Goal: Information Seeking & Learning: Check status

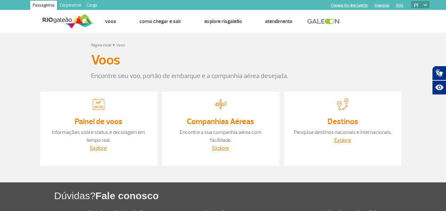
click at [172, 40] on section "Página inicial > Voos Voos Encontre seu voo, portão de embarque e a companhia a…" at bounding box center [223, 108] width 446 height 150
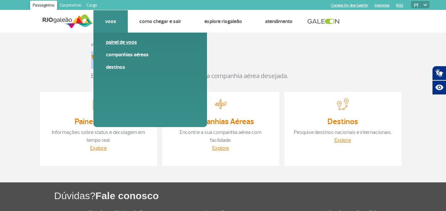
click at [113, 45] on link "Painel de voos" at bounding box center [150, 42] width 88 height 7
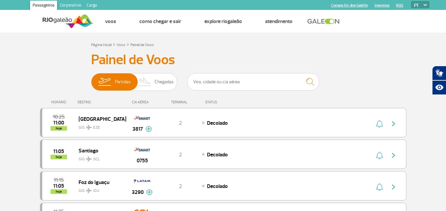
click at [87, 103] on div "DESTINO" at bounding box center [102, 102] width 48 height 4
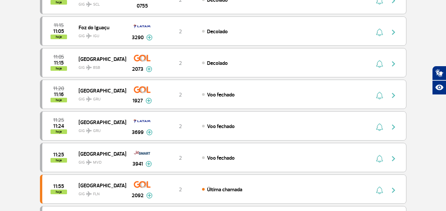
scroll to position [33, 0]
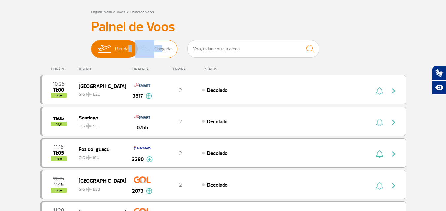
drag, startPoint x: 125, startPoint y: 48, endPoint x: 160, endPoint y: 48, distance: 34.6
click at [160, 48] on span "Partidas Chegadas" at bounding box center [134, 49] width 86 height 18
click at [169, 49] on span "Chegadas" at bounding box center [163, 49] width 19 height 17
click at [91, 46] on input "Partidas Chegadas" at bounding box center [91, 46] width 0 height 0
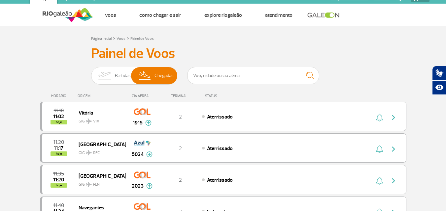
scroll to position [0, 0]
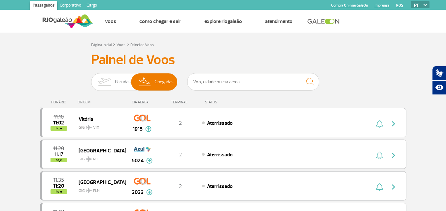
click at [80, 103] on div "ORIGEM" at bounding box center [102, 102] width 48 height 4
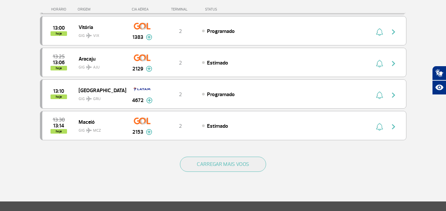
scroll to position [627, 0]
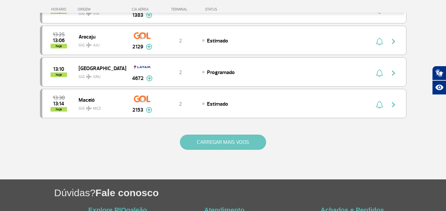
click at [221, 141] on button "CARREGAR MAIS VOOS" at bounding box center [223, 142] width 86 height 15
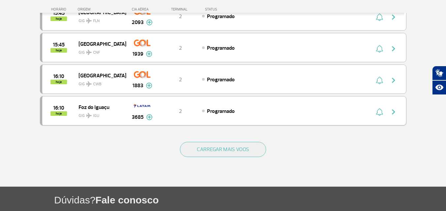
scroll to position [1254, 0]
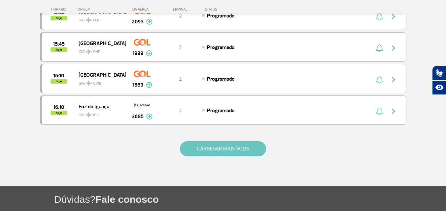
click at [214, 146] on button "CARREGAR MAIS VOOS" at bounding box center [223, 149] width 86 height 15
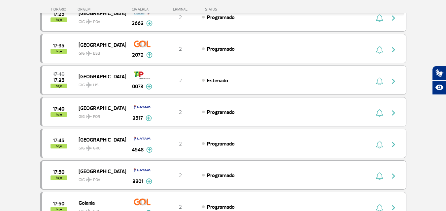
scroll to position [1584, 0]
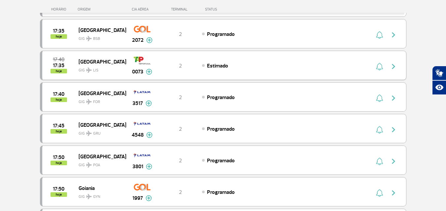
click at [146, 72] on img at bounding box center [149, 72] width 6 height 6
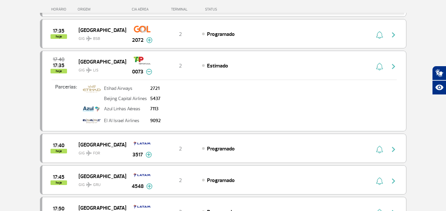
click at [150, 72] on img at bounding box center [149, 72] width 6 height 6
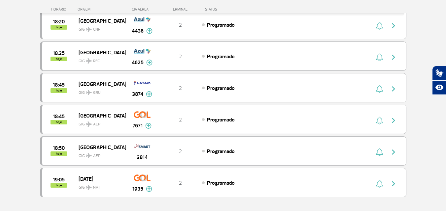
scroll to position [1848, 0]
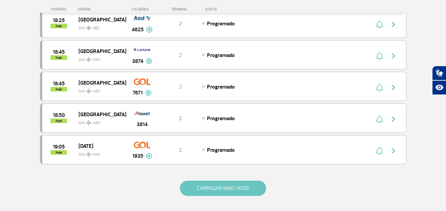
click at [234, 186] on button "CARREGAR MAIS VOOS" at bounding box center [223, 188] width 86 height 15
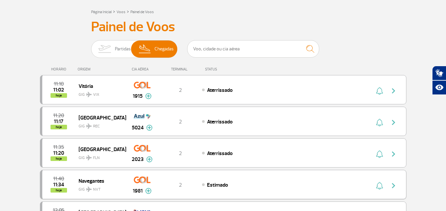
scroll to position [0, 0]
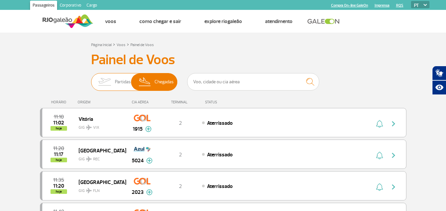
click at [98, 80] on img at bounding box center [104, 82] width 21 height 17
click at [91, 79] on input "Partidas Chegadas" at bounding box center [91, 79] width 0 height 0
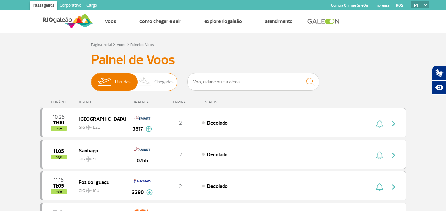
click at [150, 82] on img at bounding box center [144, 82] width 19 height 17
click at [91, 79] on input "Partidas Chegadas" at bounding box center [91, 79] width 0 height 0
click at [150, 86] on img at bounding box center [144, 82] width 19 height 17
click at [91, 79] on input "Partidas Chegadas" at bounding box center [91, 79] width 0 height 0
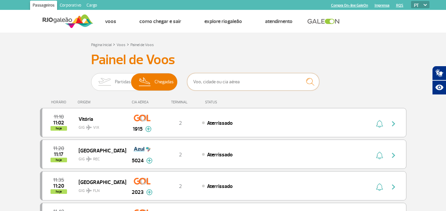
click at [216, 83] on input "text" at bounding box center [253, 81] width 132 height 17
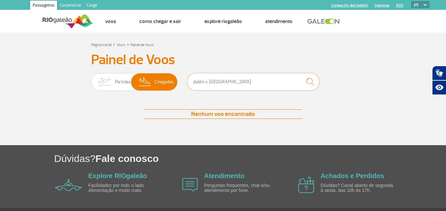
type input "dublin x rio de janeiro"
click at [308, 84] on img "submit" at bounding box center [310, 82] width 14 height 14
drag, startPoint x: 263, startPoint y: 83, endPoint x: 64, endPoint y: 85, distance: 198.6
click at [65, 85] on div "Painel de Voos Partidas Chegadas dublin x rio de janeiro Nenhum voo encontrado …" at bounding box center [223, 92] width 366 height 80
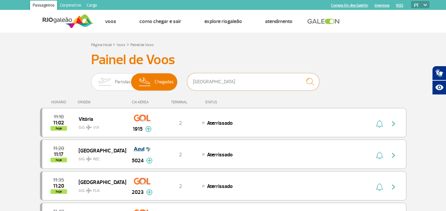
type input "DUBLIN"
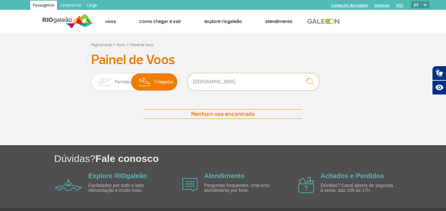
click at [218, 78] on input "DUBLIN" at bounding box center [253, 81] width 132 height 17
click at [313, 82] on img "submit" at bounding box center [310, 82] width 14 height 14
drag, startPoint x: 238, startPoint y: 83, endPoint x: 95, endPoint y: 84, distance: 143.2
click at [96, 84] on div "Partidas Chegadas DUBLIN" at bounding box center [223, 83] width 264 height 20
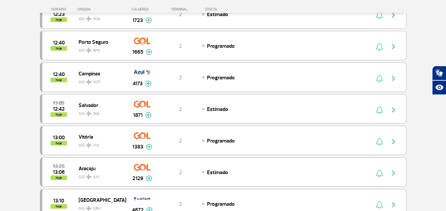
scroll to position [682, 0]
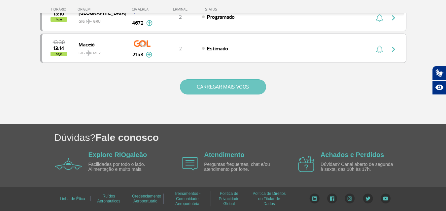
click at [217, 84] on button "CARREGAR MAIS VOOS" at bounding box center [223, 87] width 86 height 15
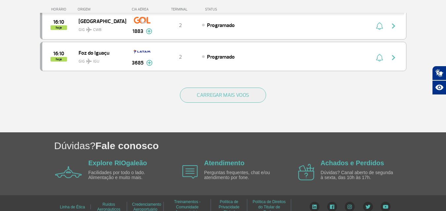
scroll to position [1309, 0]
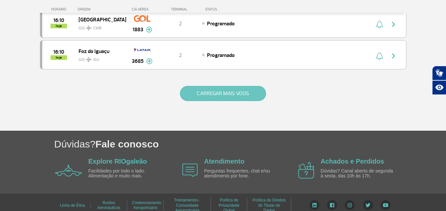
click at [211, 96] on button "CARREGAR MAIS VOOS" at bounding box center [223, 93] width 86 height 15
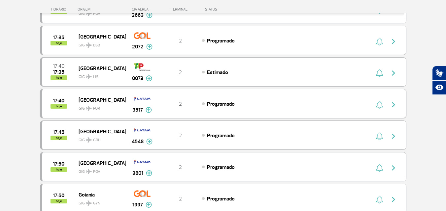
scroll to position [1573, 0]
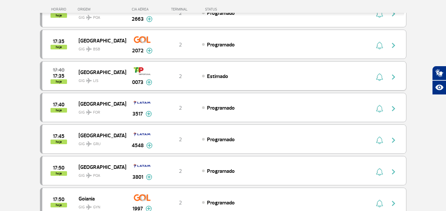
click at [148, 80] on img at bounding box center [149, 83] width 6 height 6
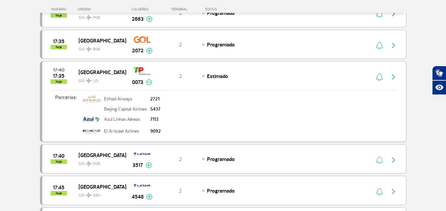
click at [150, 82] on img at bounding box center [149, 83] width 6 height 6
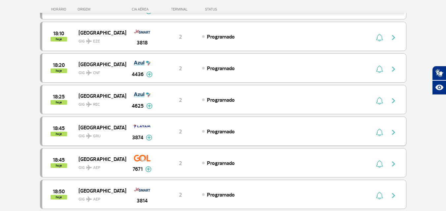
scroll to position [1837, 0]
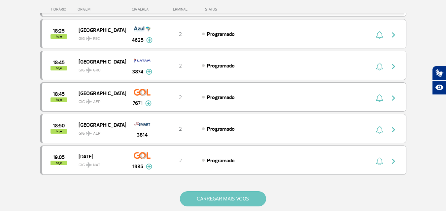
click at [226, 201] on button "CARREGAR MAIS VOOS" at bounding box center [223, 199] width 86 height 15
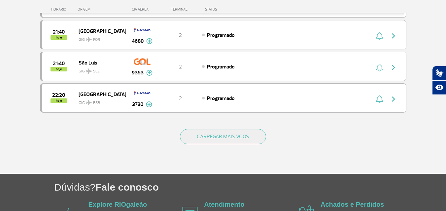
scroll to position [2563, 0]
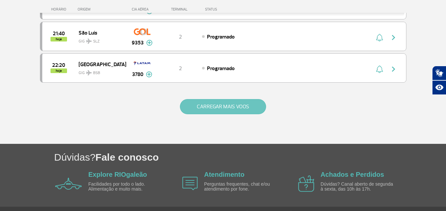
click at [235, 112] on button "CARREGAR MAIS VOOS" at bounding box center [223, 106] width 86 height 15
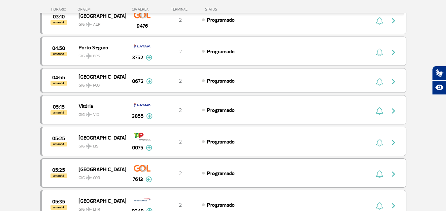
scroll to position [3025, 0]
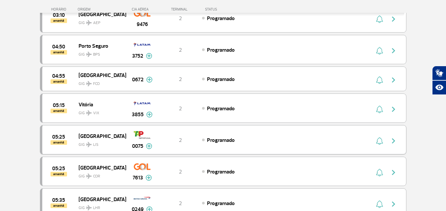
click at [148, 146] on img at bounding box center [149, 147] width 6 height 6
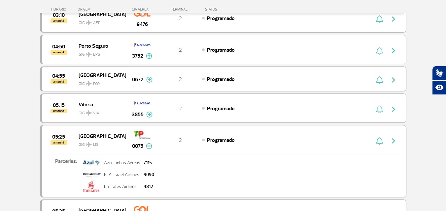
scroll to position [3091, 0]
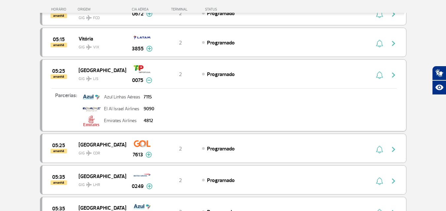
click at [144, 81] on div "0075" at bounding box center [142, 81] width 20 height 8
click at [148, 80] on img at bounding box center [149, 81] width 6 height 6
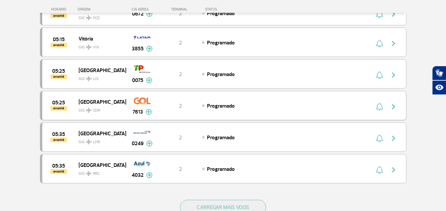
scroll to position [3190, 0]
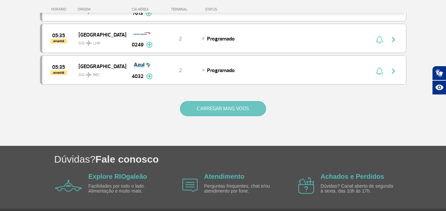
click at [237, 109] on button "CARREGAR MAIS VOOS" at bounding box center [223, 108] width 86 height 15
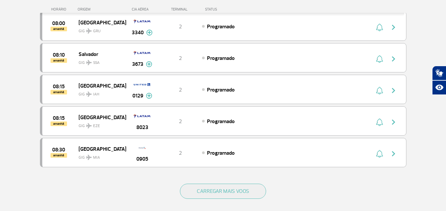
scroll to position [3750, 0]
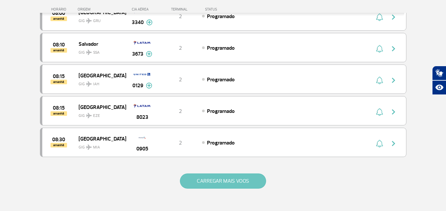
click at [220, 184] on button "CARREGAR MAIS VOOS" at bounding box center [223, 181] width 86 height 15
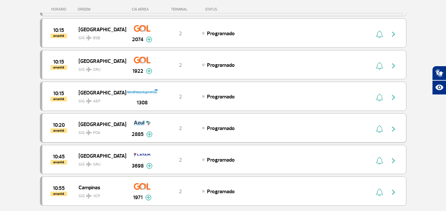
scroll to position [4278, 0]
